Goal: Task Accomplishment & Management: Complete application form

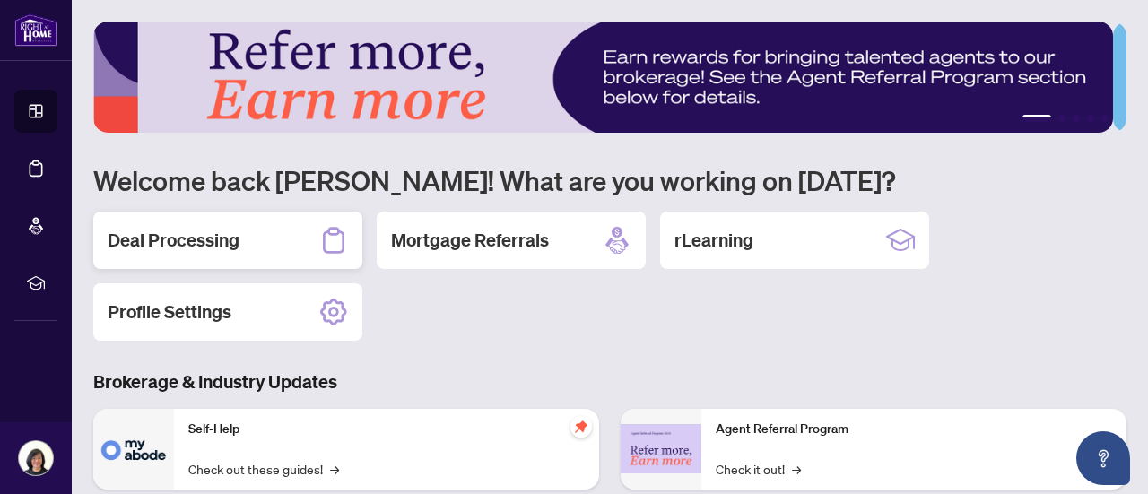
click at [215, 238] on h2 "Deal Processing" at bounding box center [174, 240] width 132 height 25
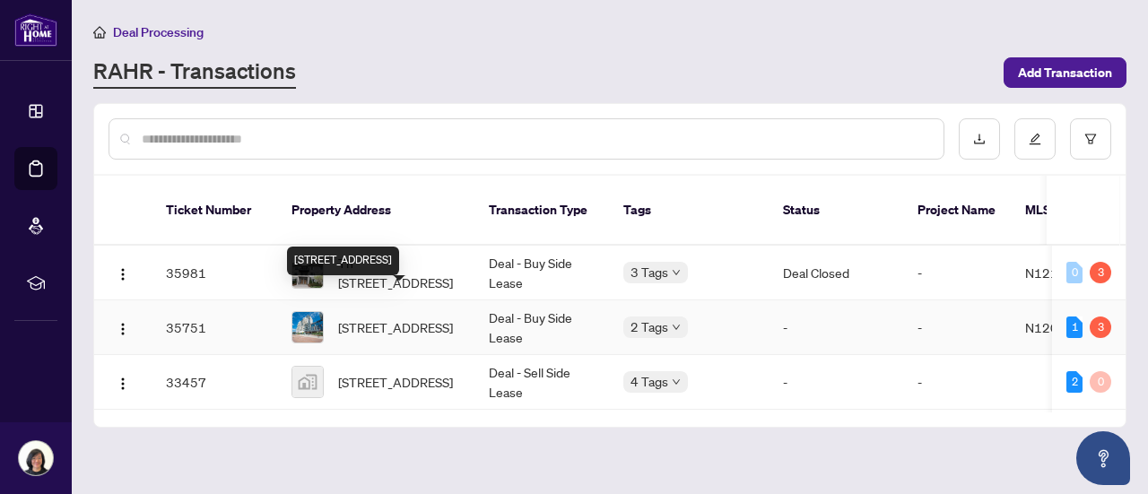
click at [362, 318] on span "[STREET_ADDRESS]" at bounding box center [395, 328] width 115 height 20
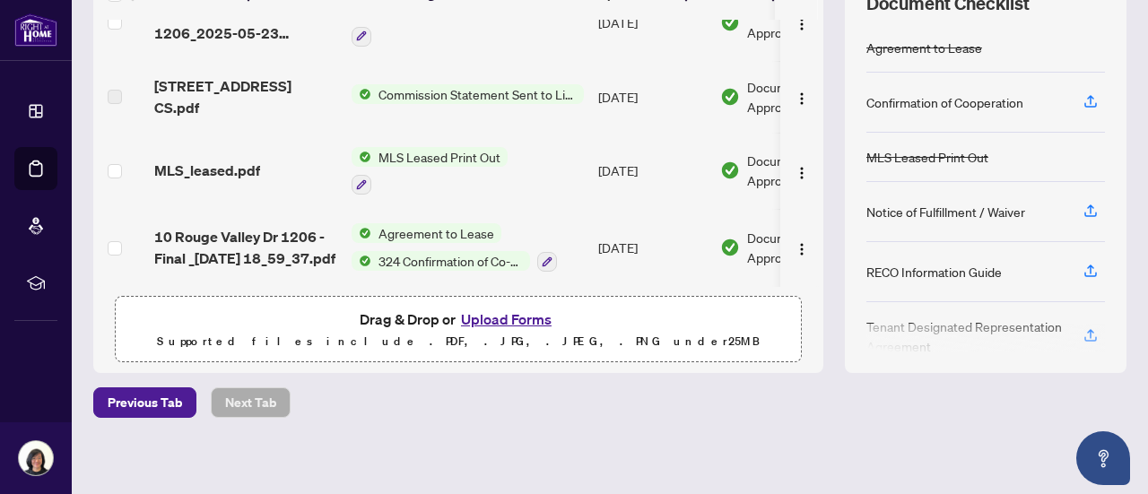
scroll to position [281, 0]
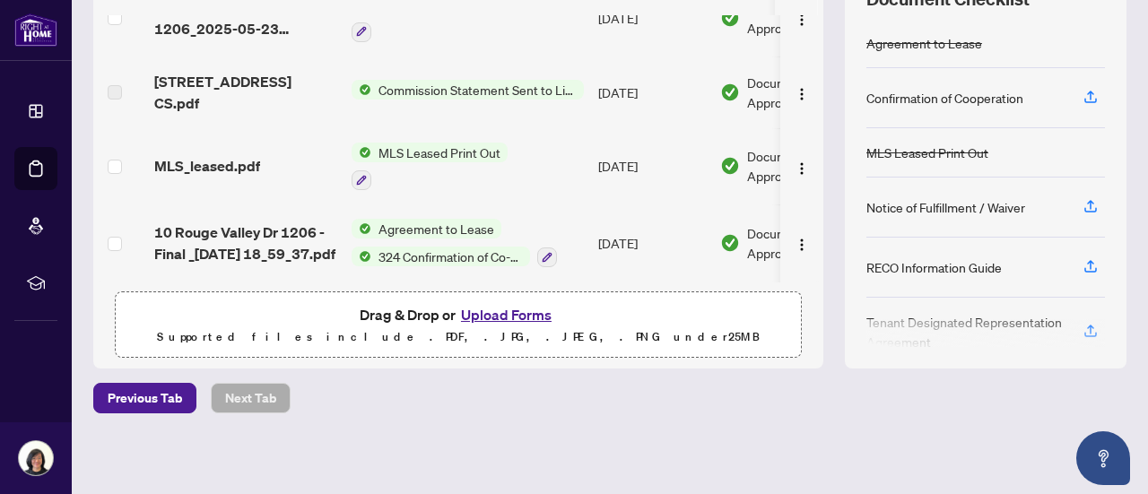
click at [501, 311] on button "Upload Forms" at bounding box center [506, 314] width 101 height 23
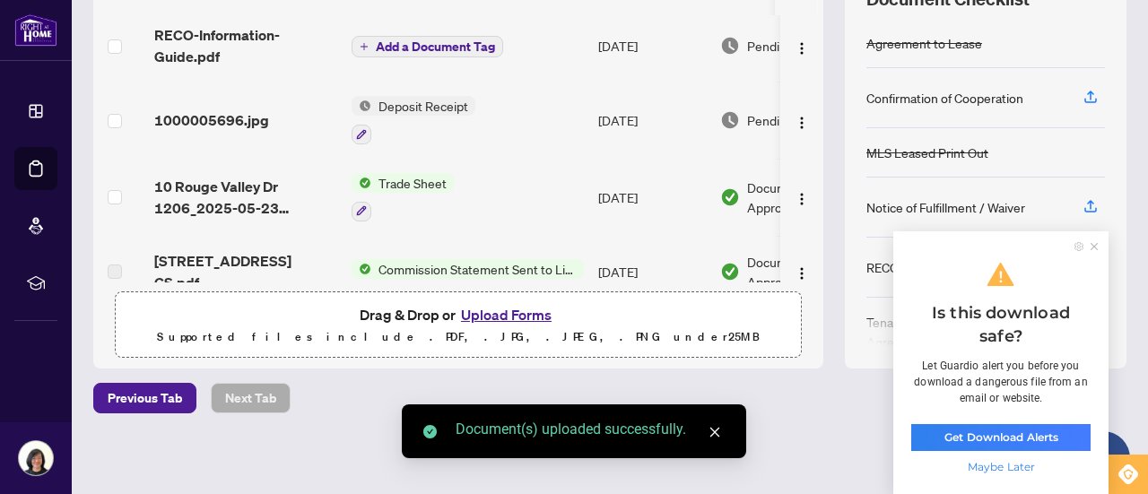
scroll to position [0, 0]
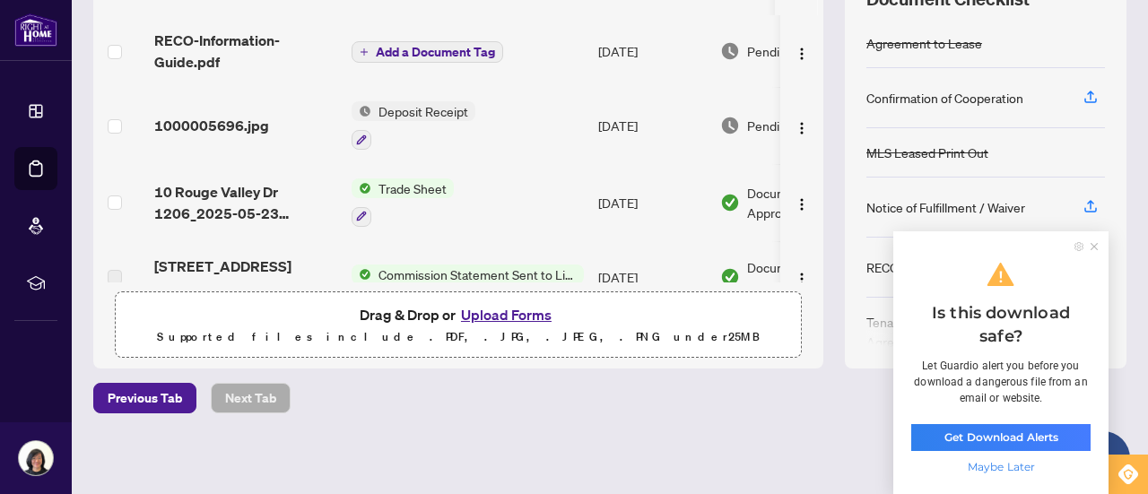
click at [380, 41] on button "Add a Document Tag" at bounding box center [428, 52] width 152 height 22
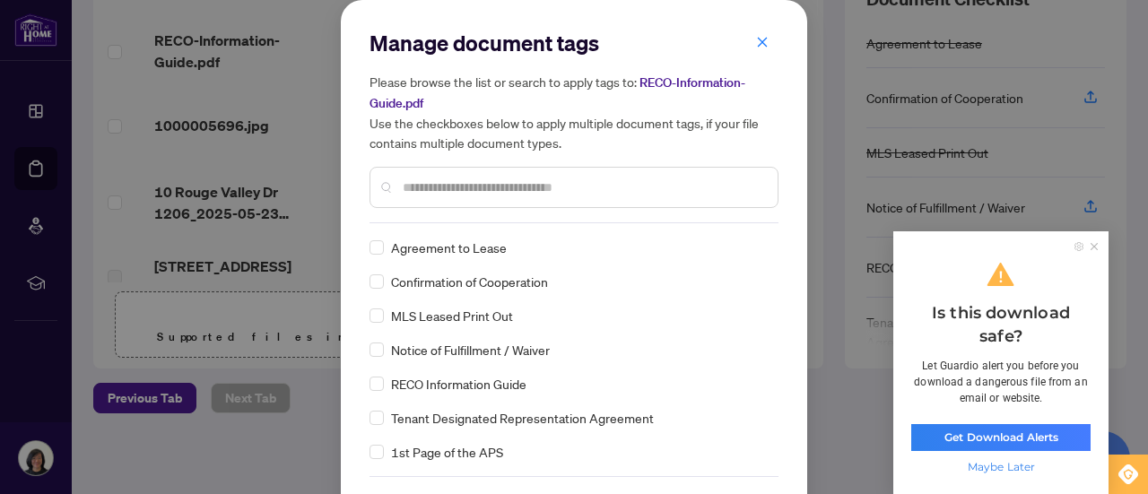
click at [404, 188] on input "text" at bounding box center [583, 188] width 361 height 20
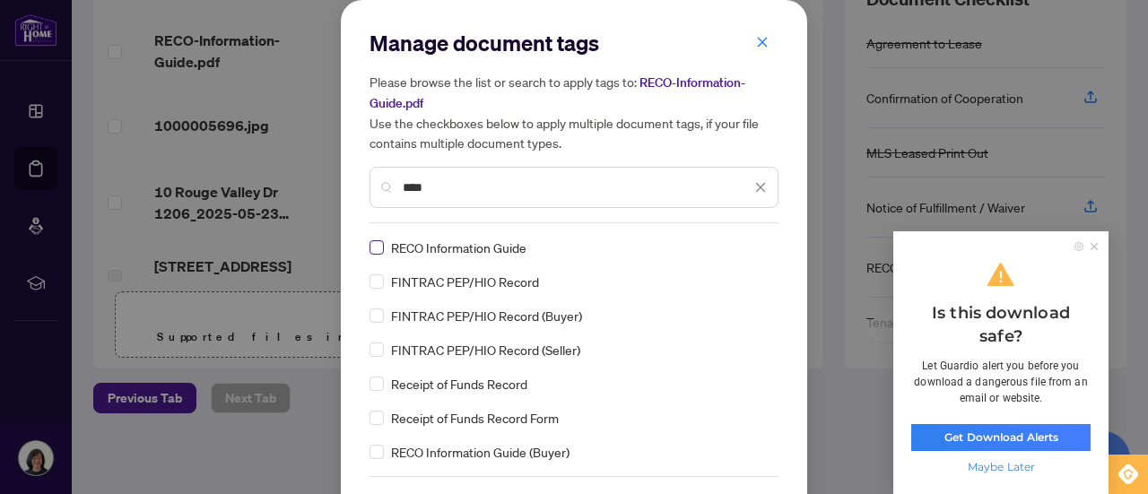
type input "****"
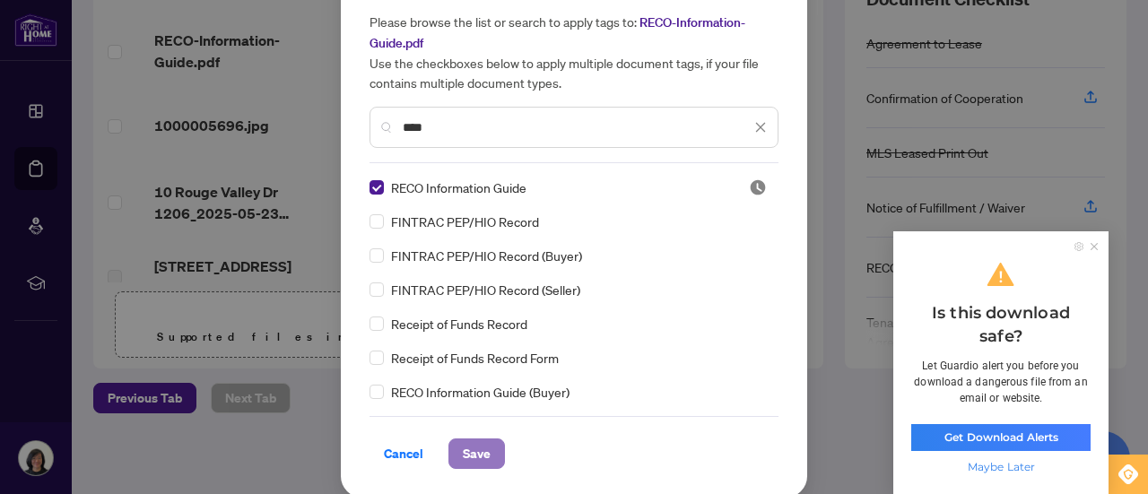
click at [467, 455] on span "Save" at bounding box center [477, 454] width 28 height 29
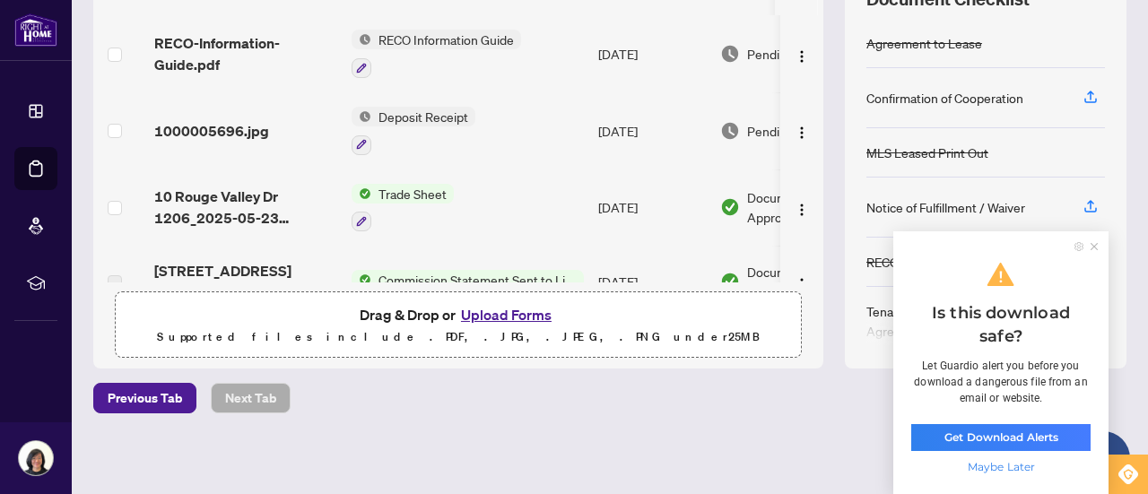
click at [1095, 249] on icon at bounding box center [1094, 246] width 7 height 7
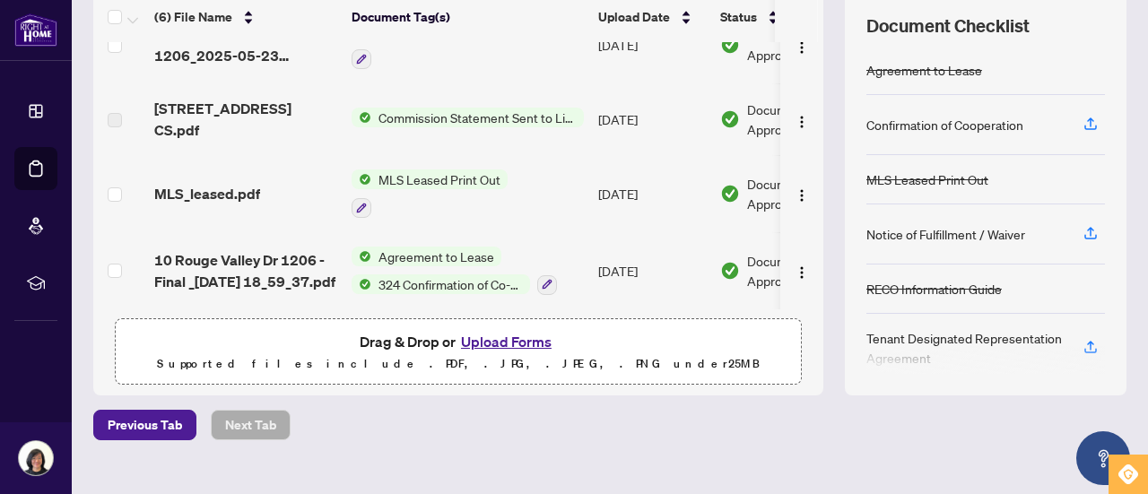
scroll to position [281, 0]
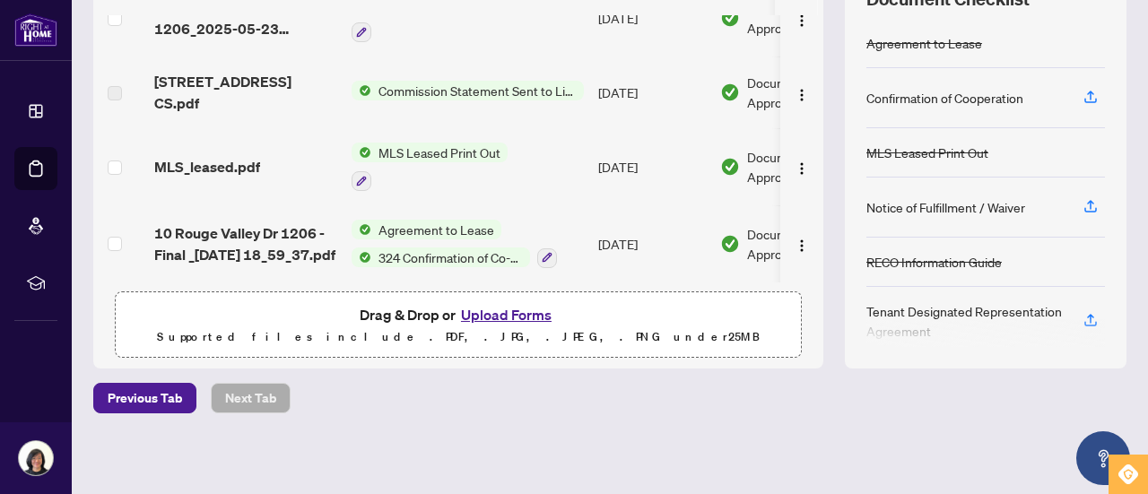
click at [501, 311] on button "Upload Forms" at bounding box center [506, 314] width 101 height 23
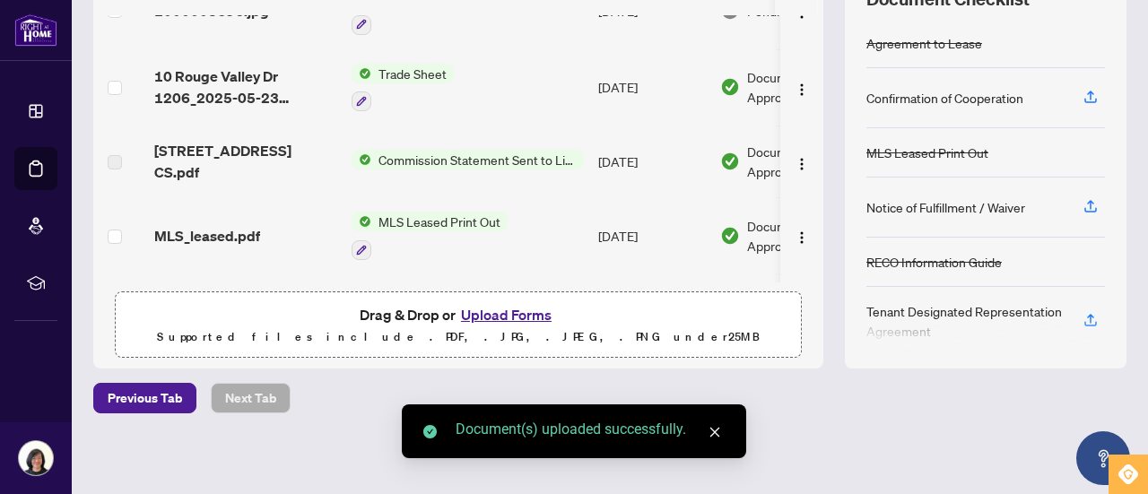
scroll to position [0, 0]
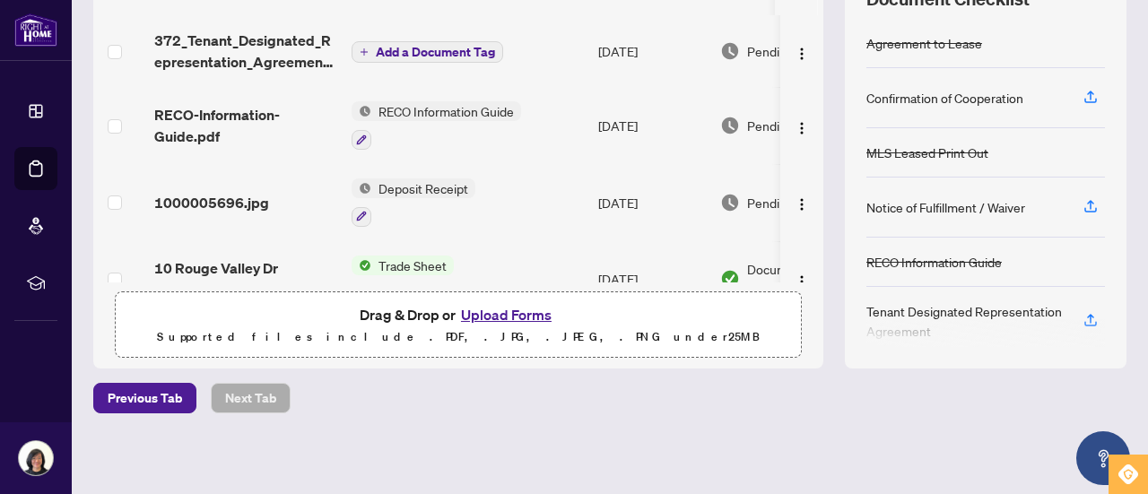
click at [397, 48] on span "Add a Document Tag" at bounding box center [435, 52] width 119 height 13
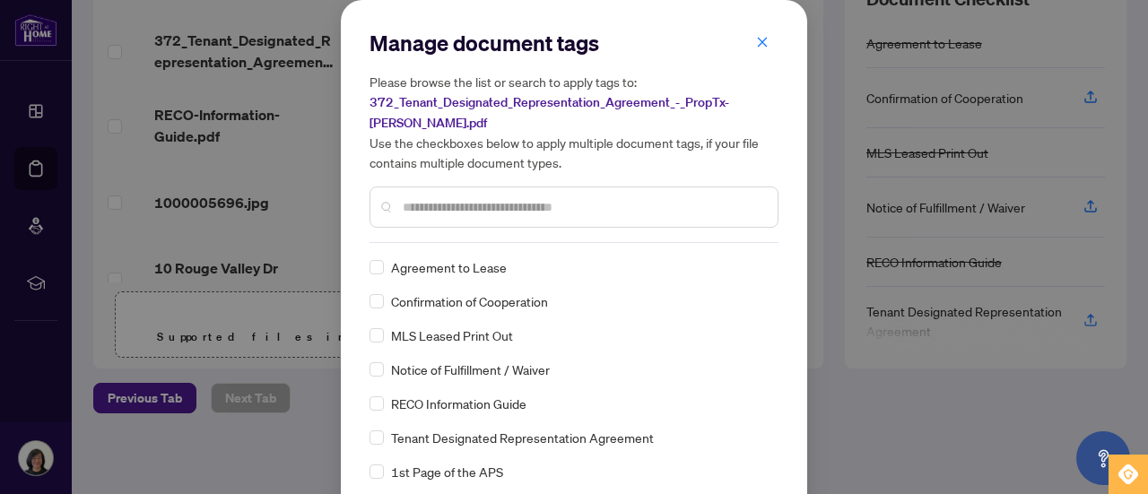
click at [403, 206] on input "text" at bounding box center [583, 207] width 361 height 20
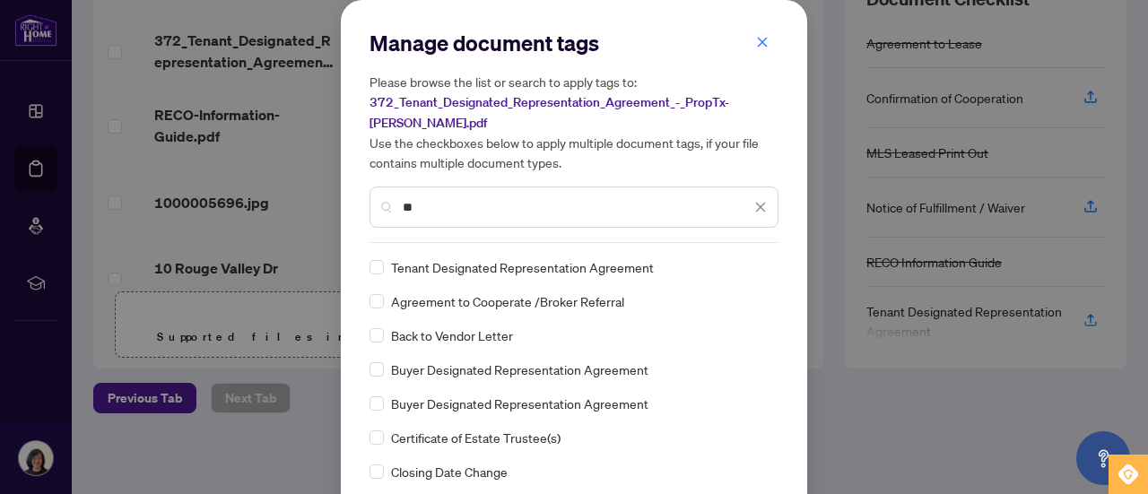
type input "**"
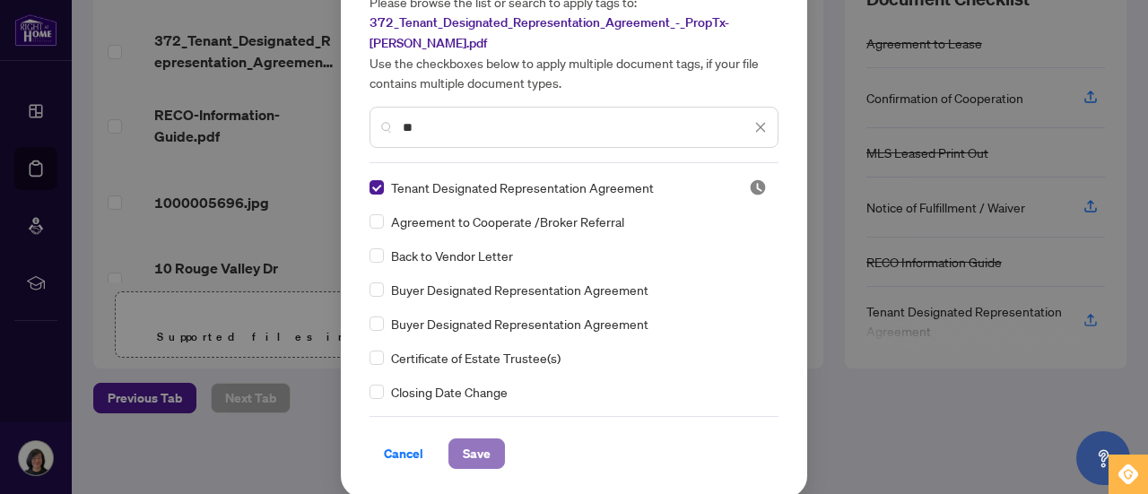
click at [467, 457] on span "Save" at bounding box center [477, 454] width 28 height 29
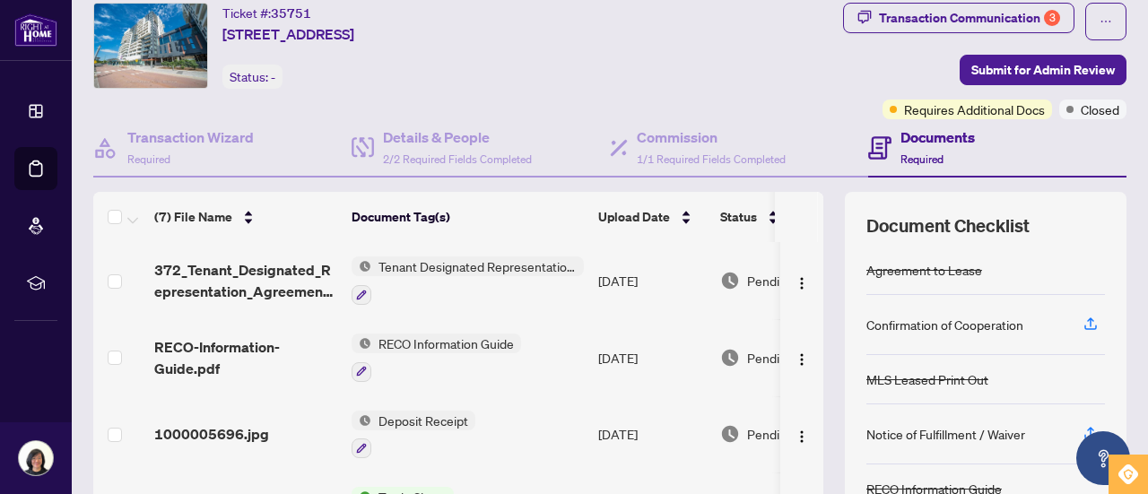
scroll to position [0, 0]
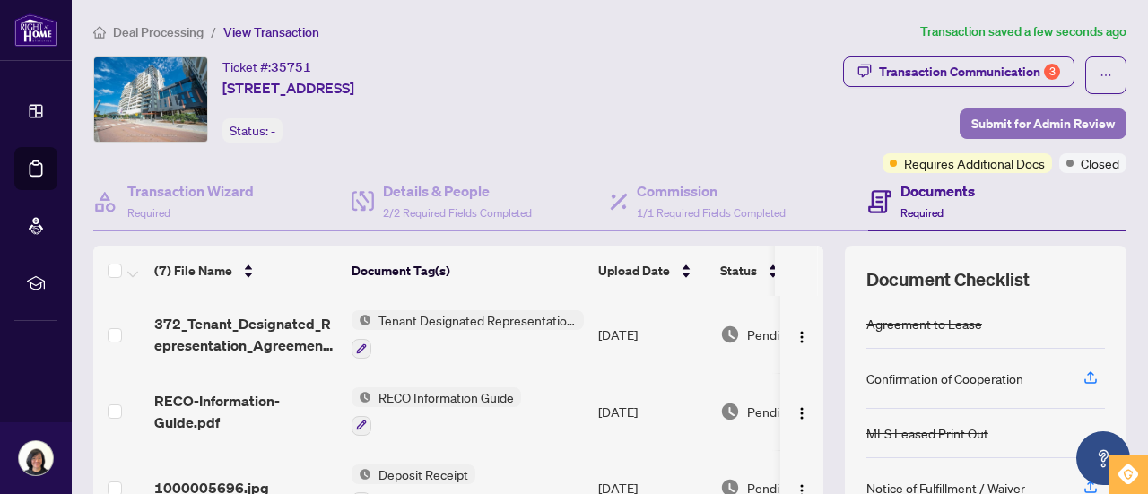
click at [1052, 124] on span "Submit for Admin Review" at bounding box center [1044, 123] width 144 height 29
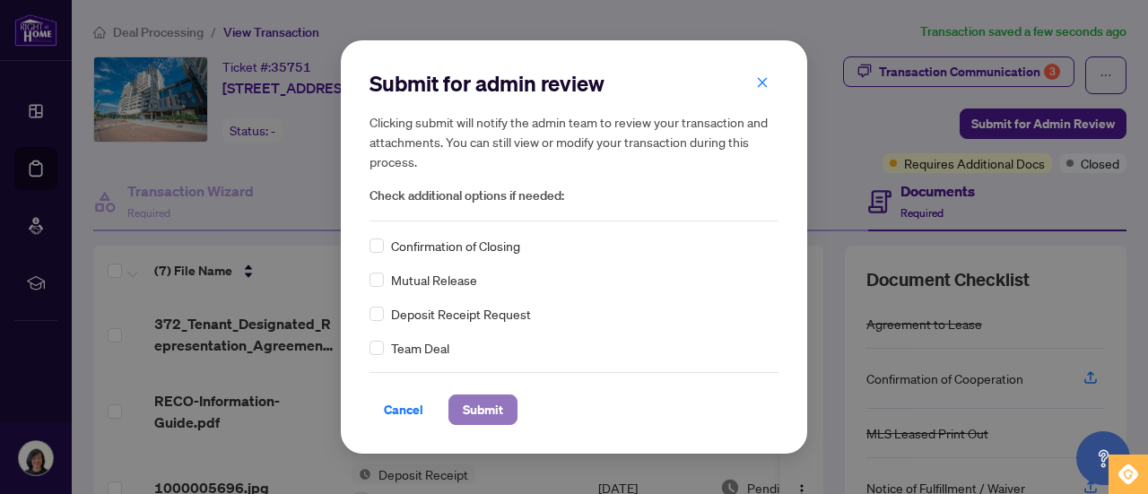
click at [474, 412] on span "Submit" at bounding box center [483, 410] width 40 height 29
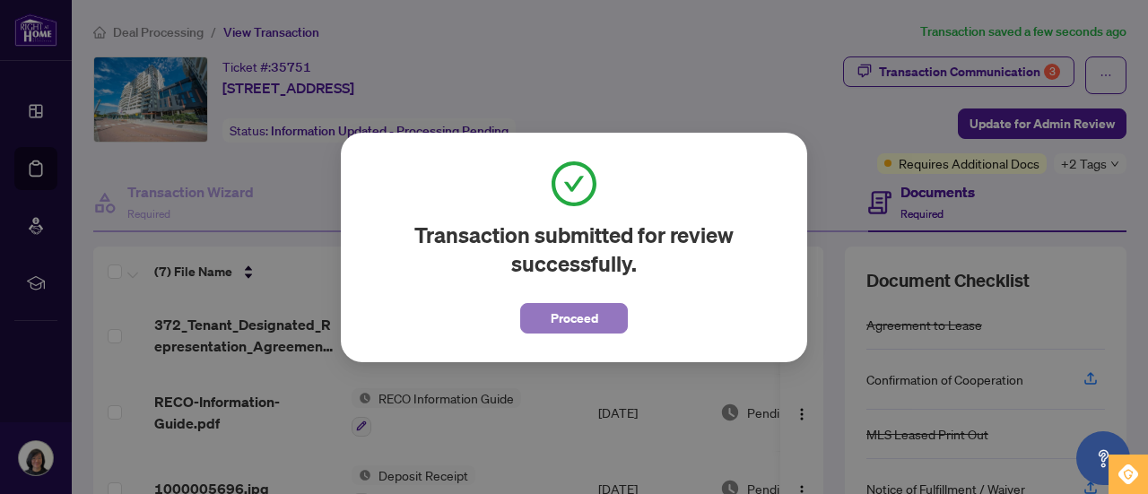
click at [576, 327] on span "Proceed" at bounding box center [575, 318] width 48 height 29
